Goal: Information Seeking & Learning: Learn about a topic

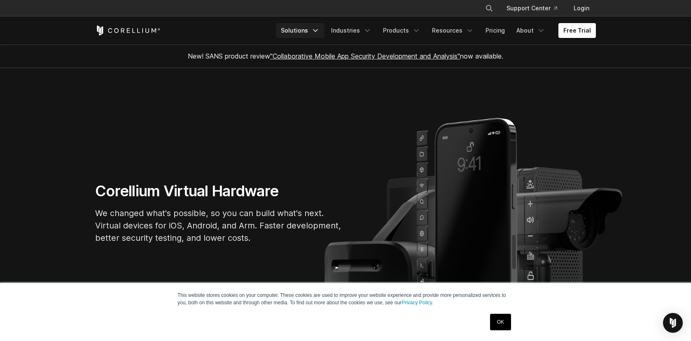
click at [315, 33] on link "Solutions" at bounding box center [300, 30] width 49 height 15
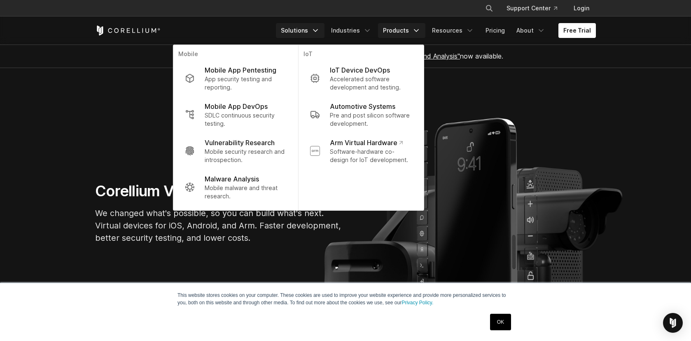
click at [403, 30] on link "Products" at bounding box center [401, 30] width 47 height 15
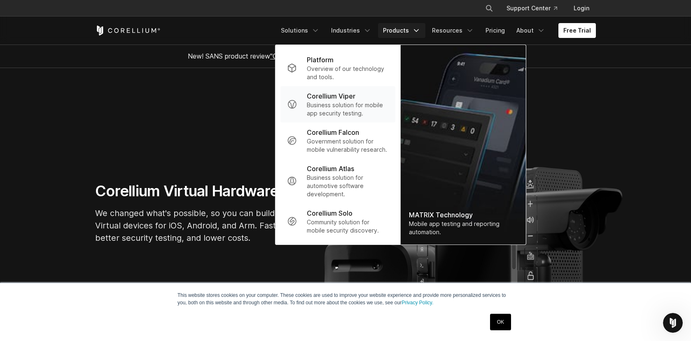
click at [343, 101] on p "Business solution for mobile app security testing." at bounding box center [348, 109] width 82 height 16
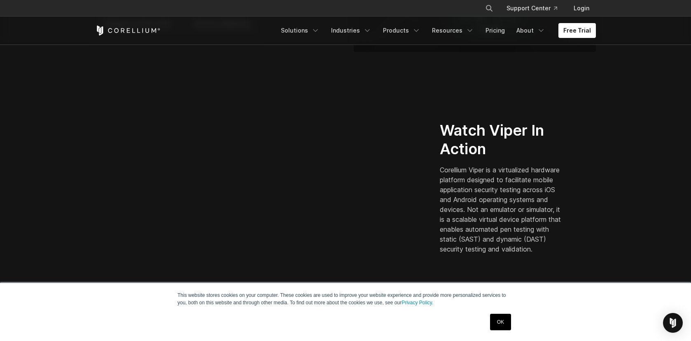
scroll to position [176, 0]
click at [410, 31] on link "Products" at bounding box center [401, 30] width 47 height 15
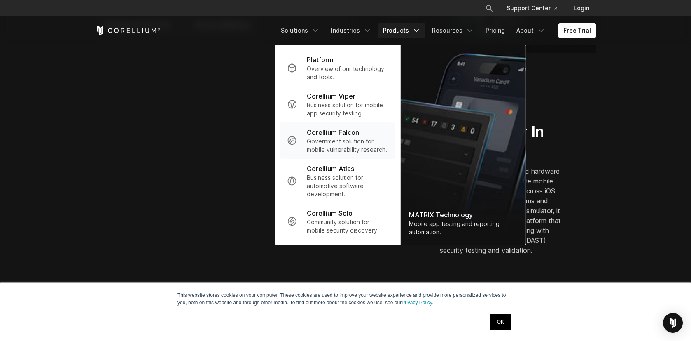
click at [342, 135] on p "Corellium Falcon" at bounding box center [333, 132] width 52 height 10
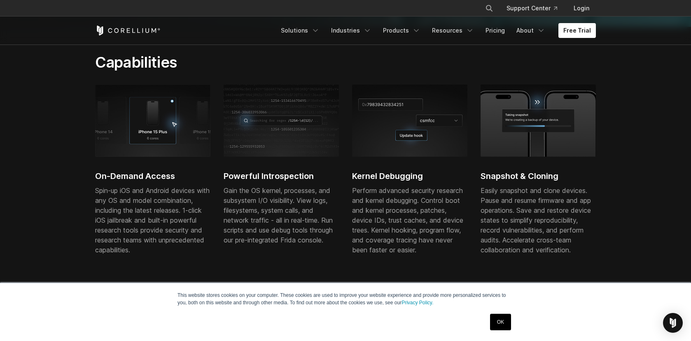
scroll to position [276, 0]
